Goal: Answer question/provide support: Share knowledge or assist other users

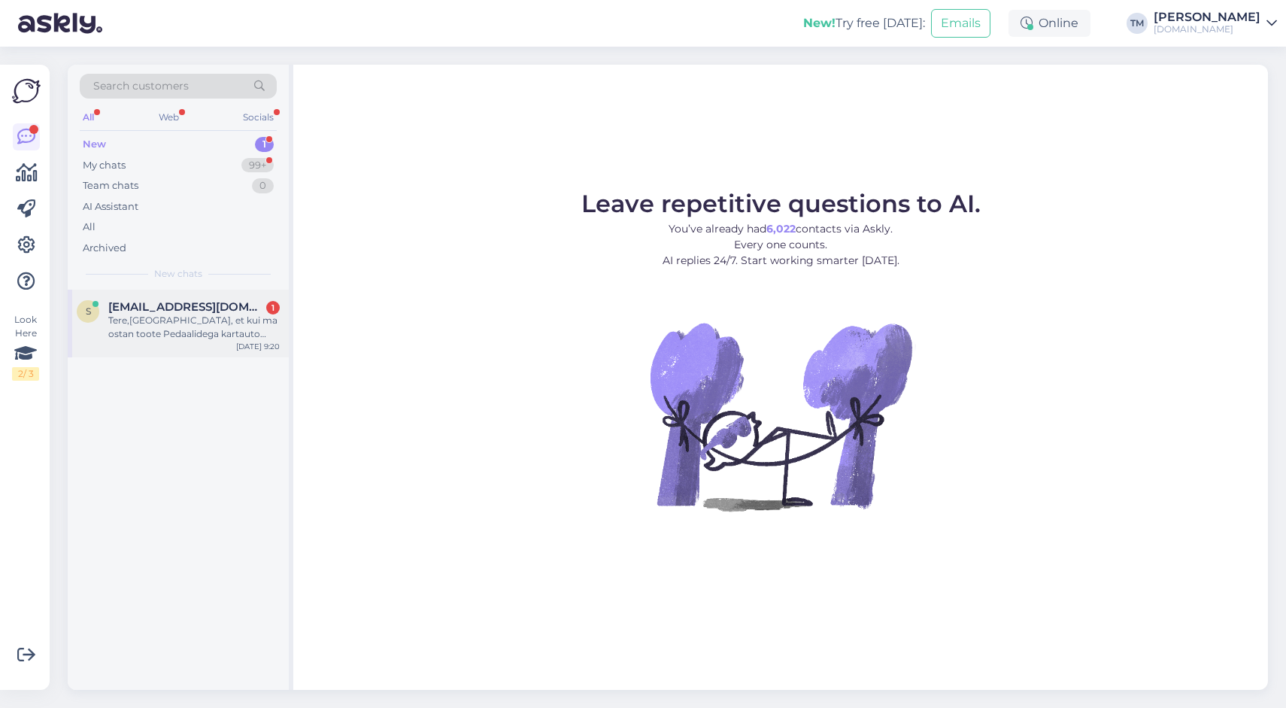
click at [266, 315] on div "Tere,[GEOGRAPHIC_DATA], et kui ma ostan toote Pedaalidega kartauto [PERSON_NAME…" at bounding box center [193, 327] width 171 height 27
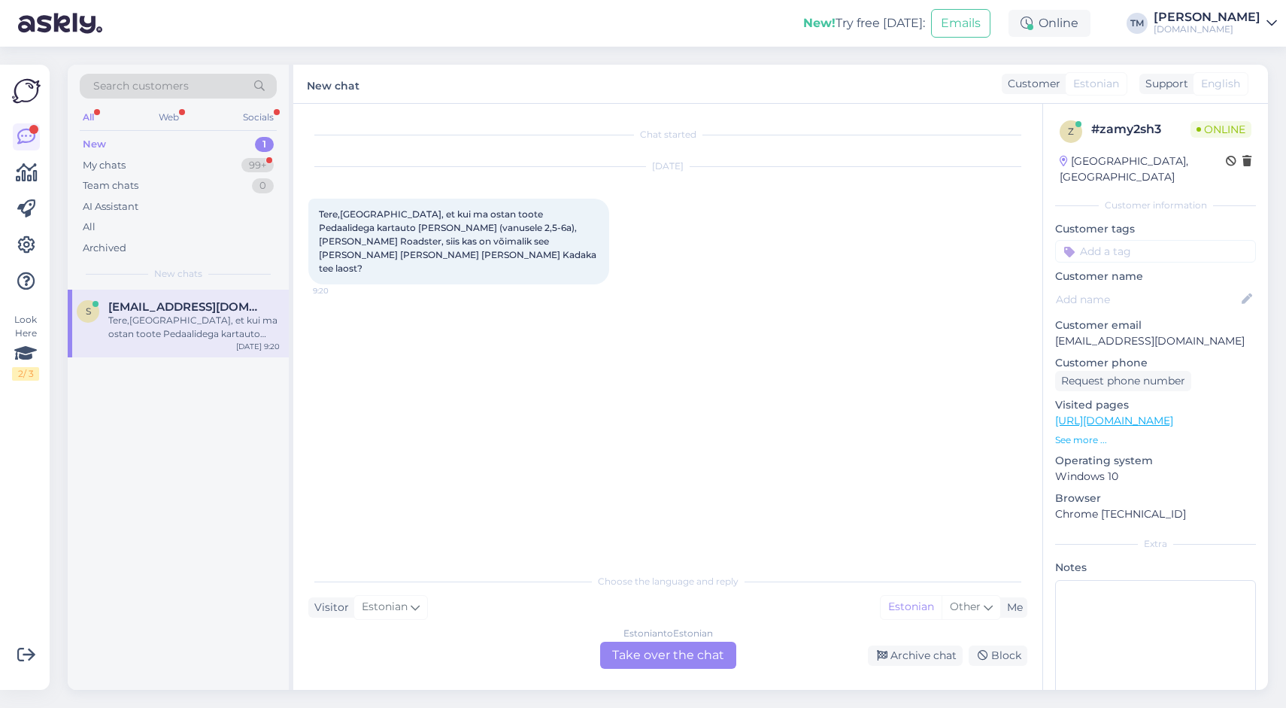
click at [706, 648] on div "Estonian to Estonian Take over the chat" at bounding box center [668, 655] width 136 height 27
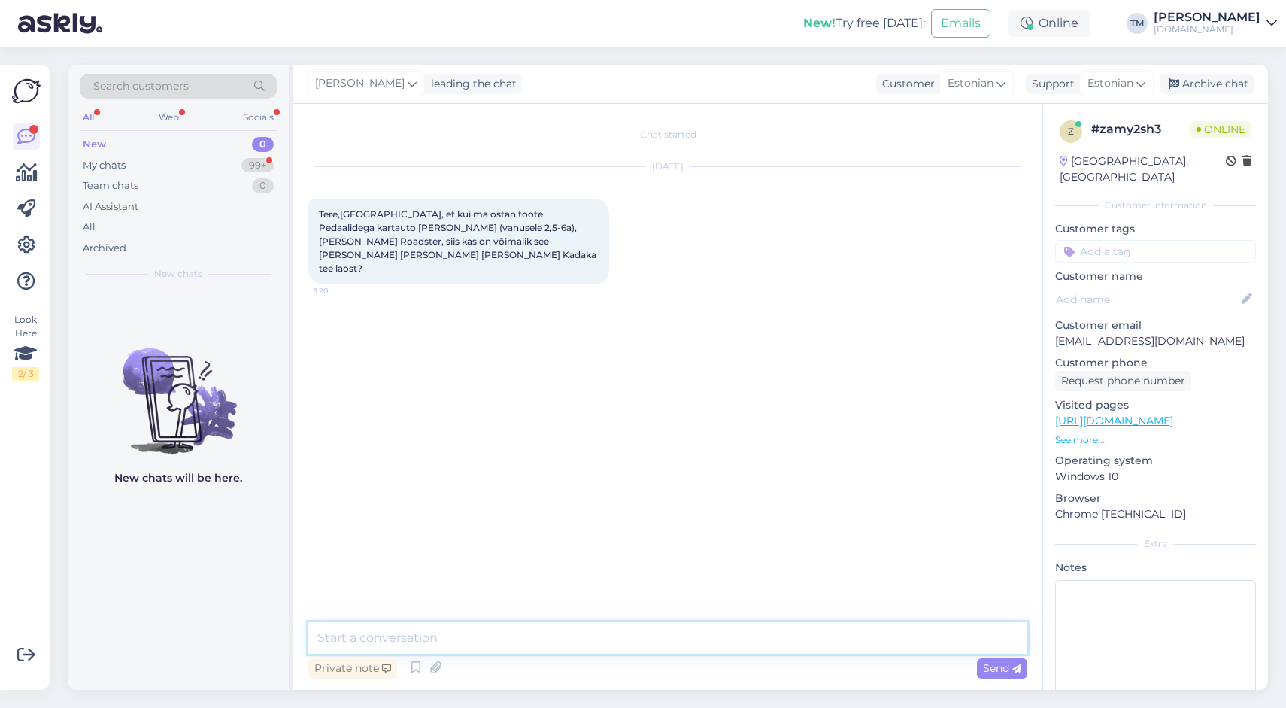
click at [468, 632] on textarea at bounding box center [667, 638] width 719 height 32
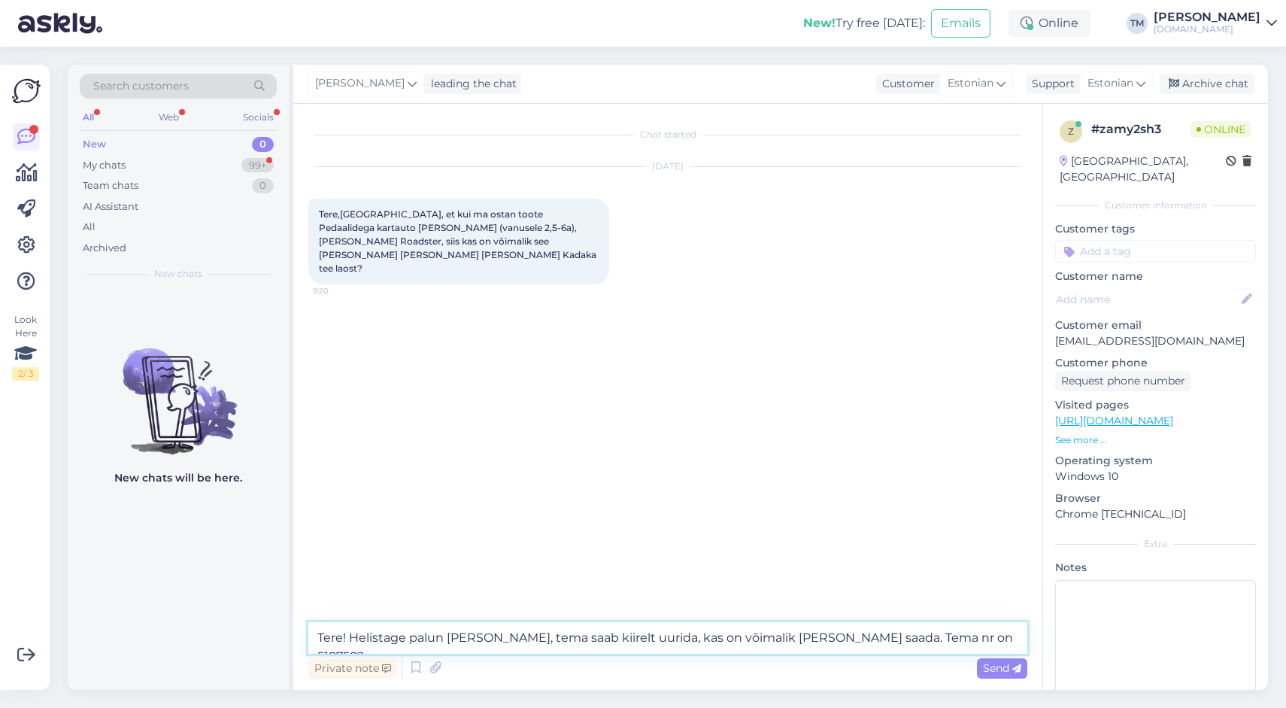
click at [928, 638] on textarea "Tere! Helistage palun [PERSON_NAME], tema saab kiirelt uurida, kas on võimalik …" at bounding box center [667, 638] width 719 height 32
type textarea "Tere! Helistage palun [PERSON_NAME], tema saab kiirelt uurida, kas on võimalik …"
click at [1006, 664] on span "Send" at bounding box center [1002, 668] width 38 height 14
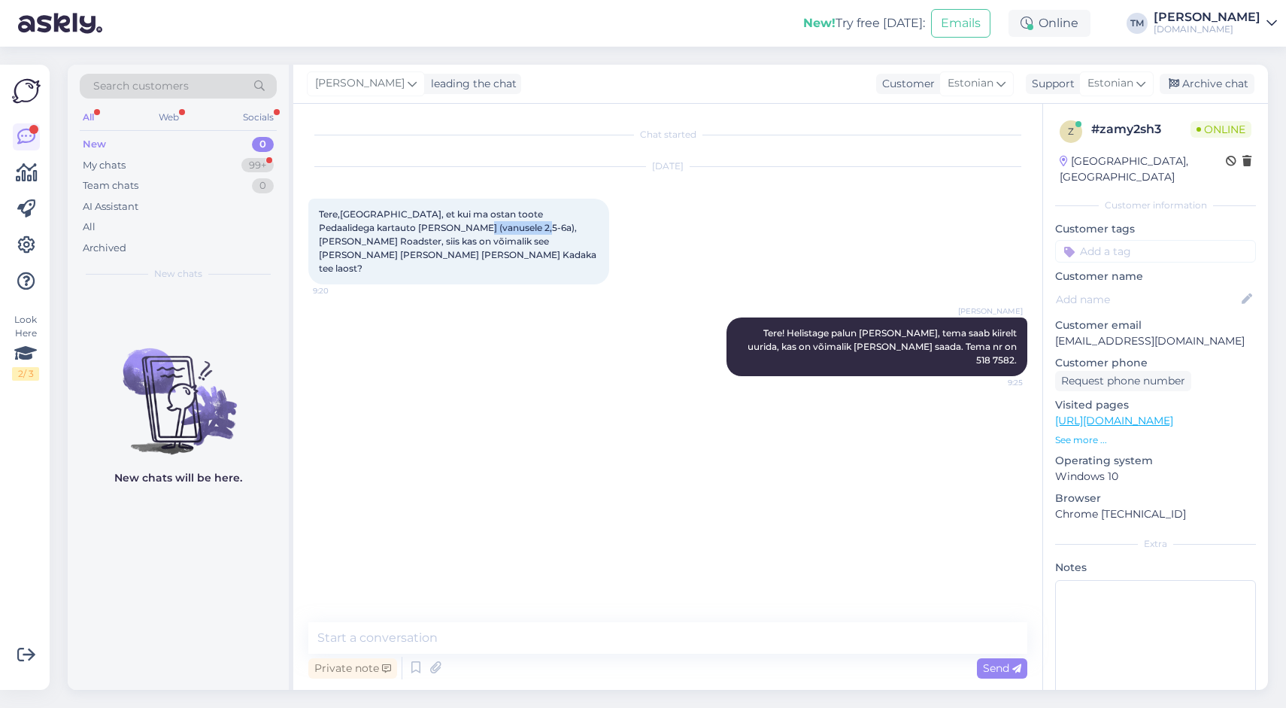
drag, startPoint x: 472, startPoint y: 227, endPoint x: 401, endPoint y: 232, distance: 71.6
click at [401, 232] on span "Tere,[GEOGRAPHIC_DATA], et kui ma ostan toote Pedaalidega kartauto [PERSON_NAME…" at bounding box center [459, 240] width 280 height 65
copy span "[PERSON_NAME] Roadster"
